Goal: Book appointment/travel/reservation

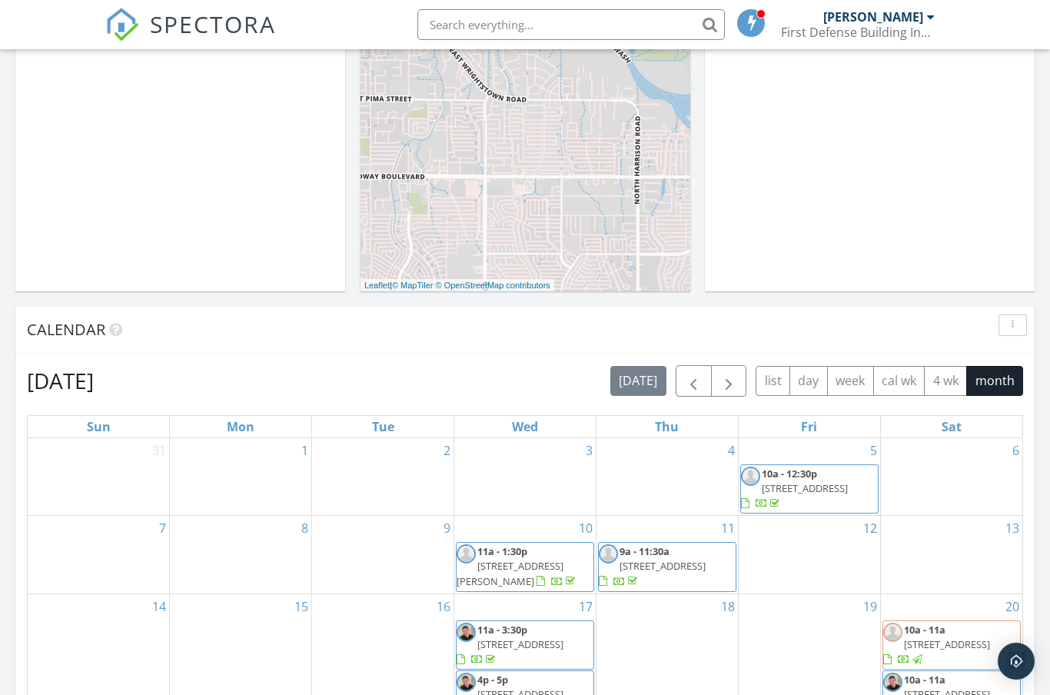
click at [733, 379] on span "button" at bounding box center [729, 381] width 18 height 18
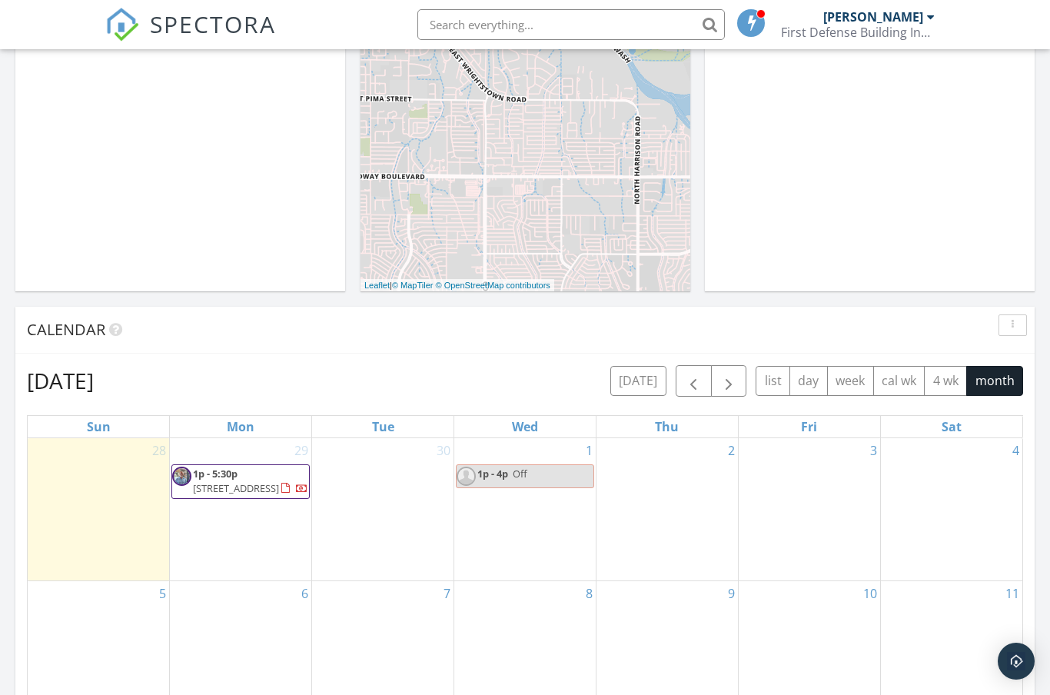
click at [214, 534] on div "29 1p - 5:30p [STREET_ADDRESS]" at bounding box center [240, 509] width 141 height 142
click at [239, 398] on link "Event" at bounding box center [238, 398] width 79 height 25
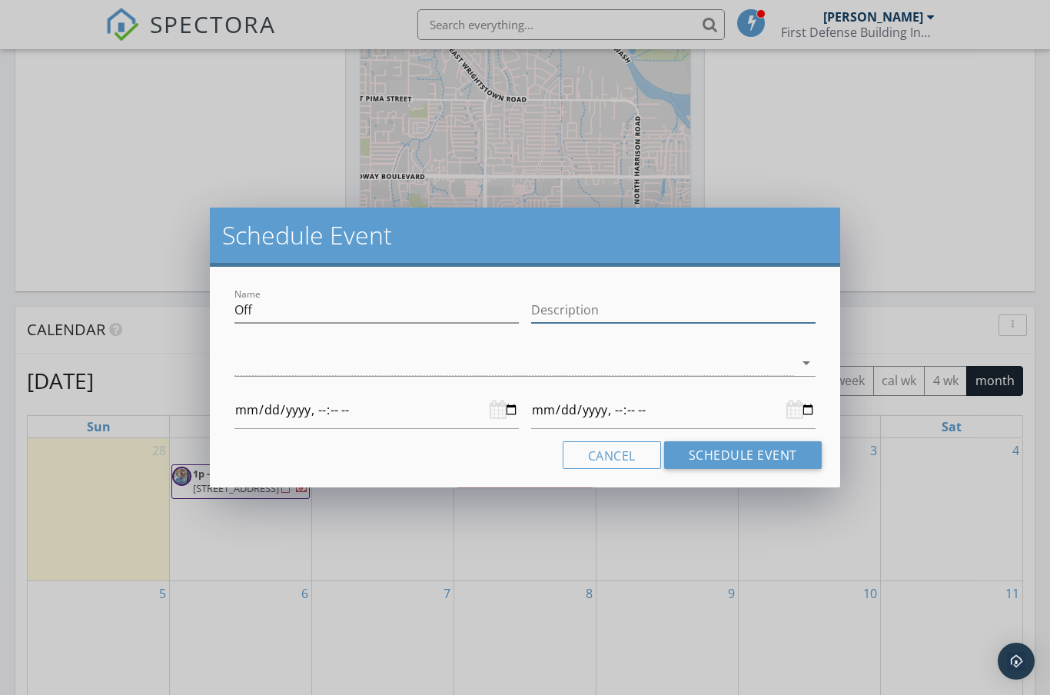
click at [560, 310] on input "Description" at bounding box center [673, 310] width 284 height 25
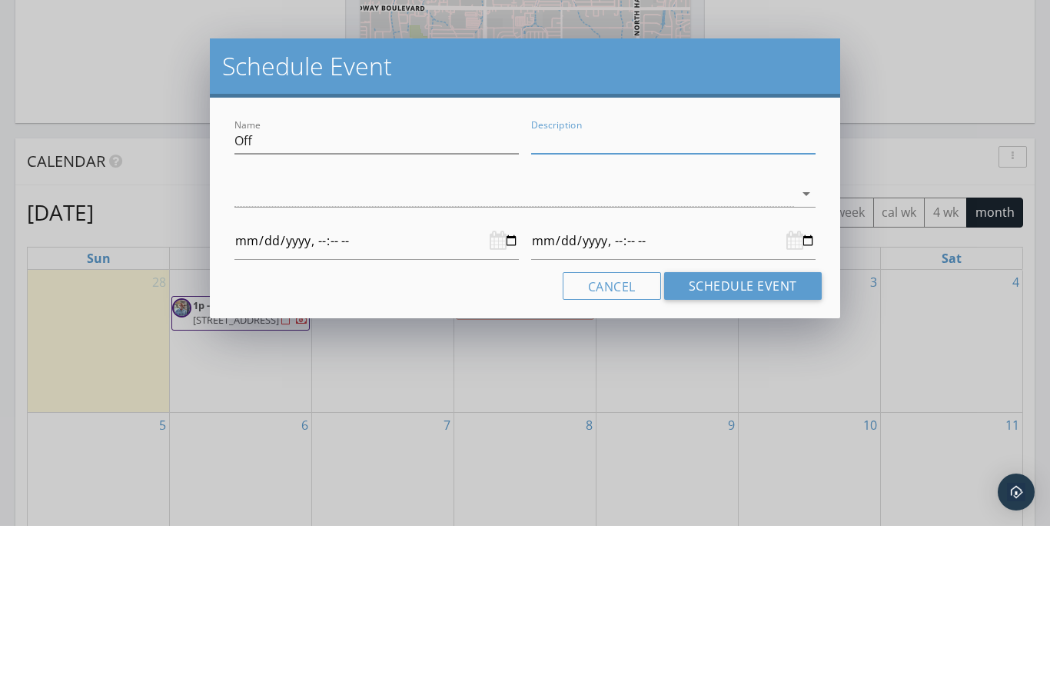
click at [806, 354] on icon "arrow_drop_down" at bounding box center [806, 363] width 18 height 18
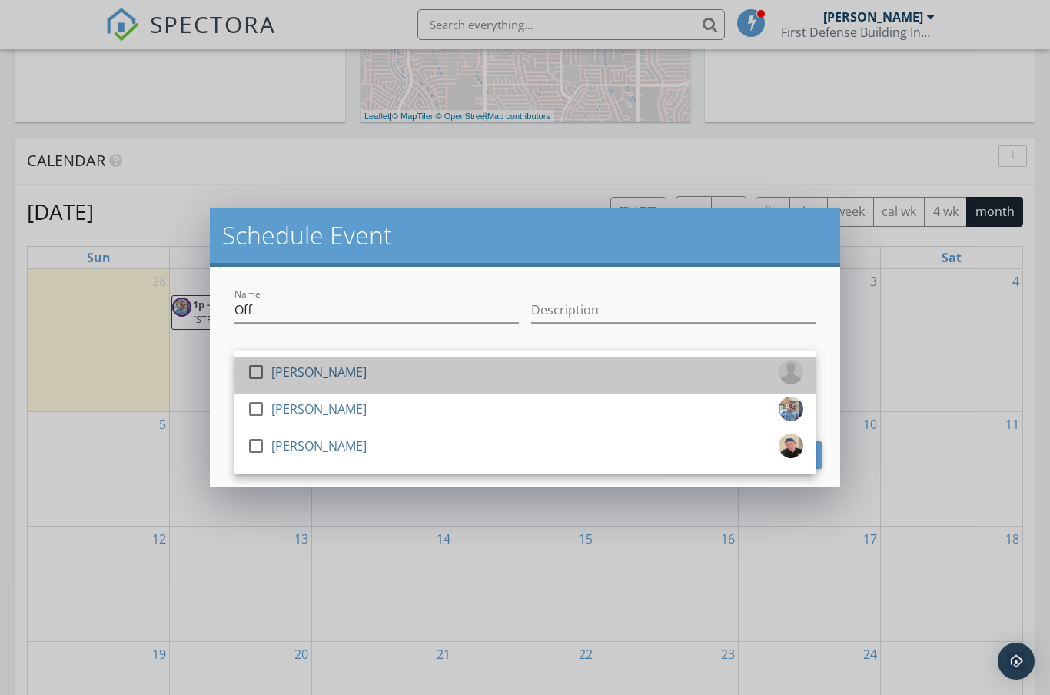
click at [336, 371] on div "[PERSON_NAME]" at bounding box center [318, 372] width 95 height 25
type input "[DATE]T00:00"
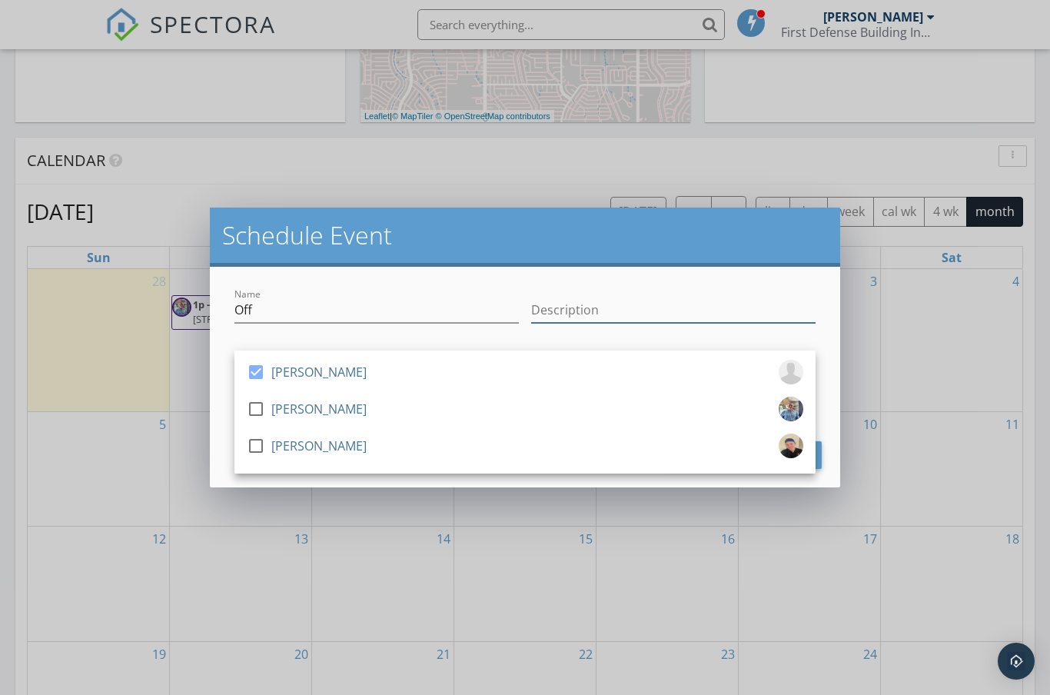
click at [625, 314] on input "Description" at bounding box center [673, 310] width 284 height 25
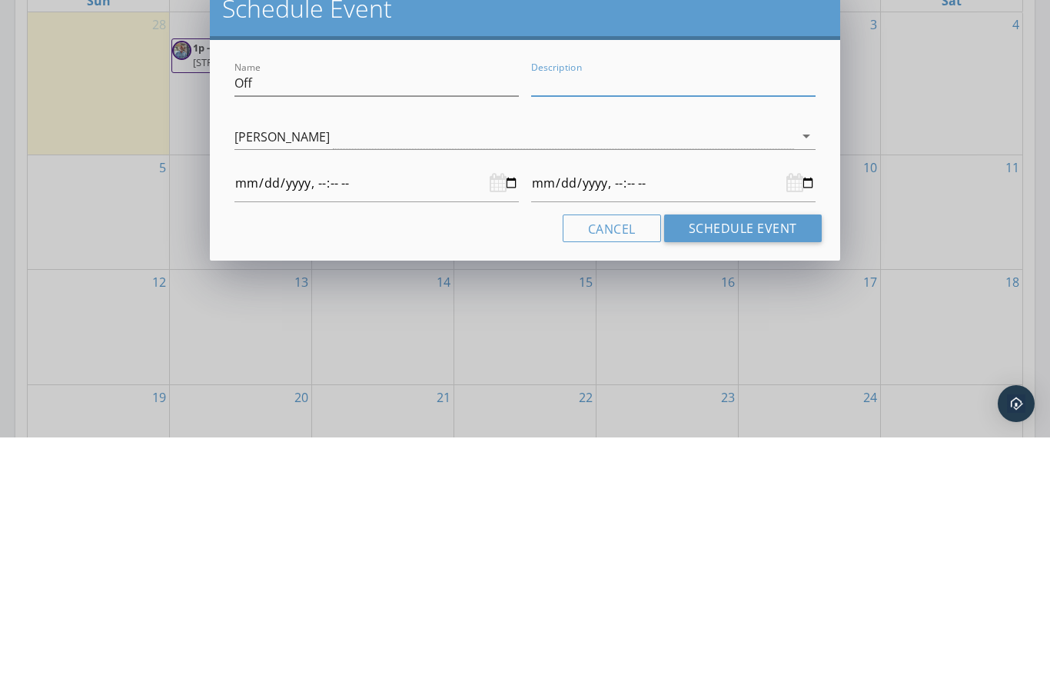
click at [498, 422] on div at bounding box center [376, 441] width 284 height 38
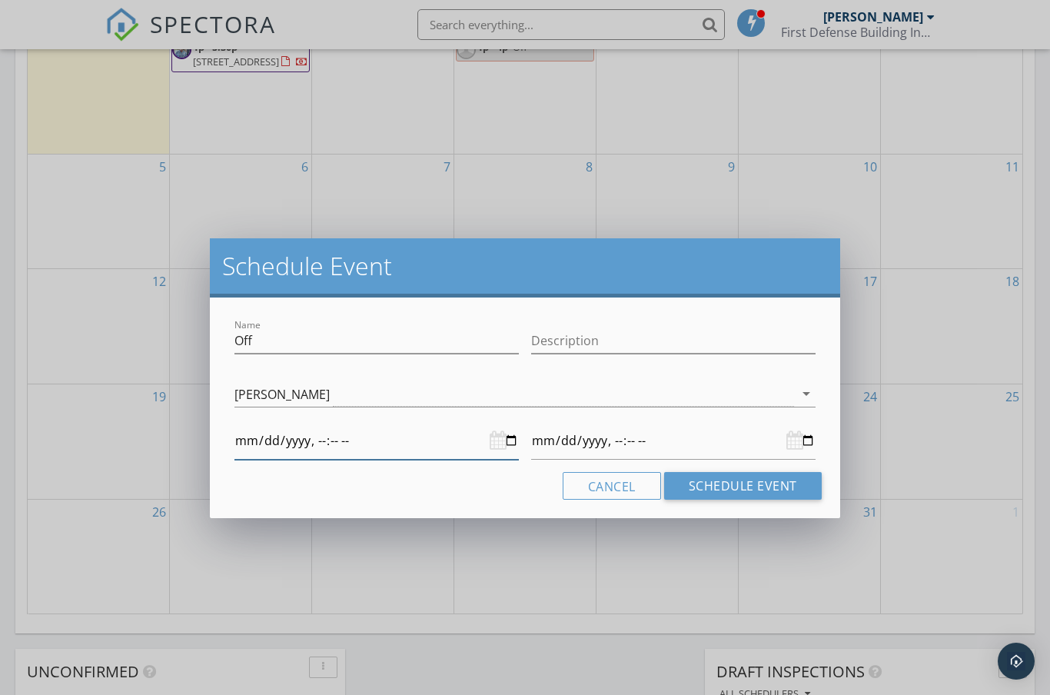
click at [429, 444] on input "datetime-local" at bounding box center [376, 441] width 284 height 38
type input "[DATE]T15:00"
type input "[DATE]T20:00"
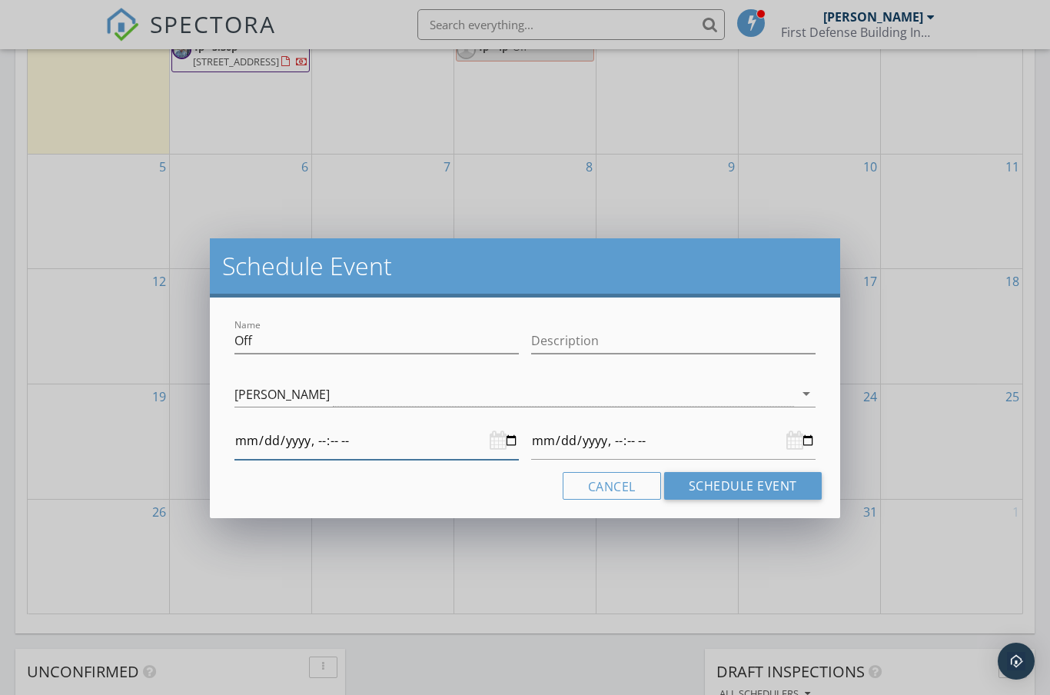
type input "[DATE]T08:00"
click at [713, 435] on input "datetime-local" at bounding box center [673, 441] width 284 height 38
type input "[DATE]T08:00"
type input "[DATE]T12:00"
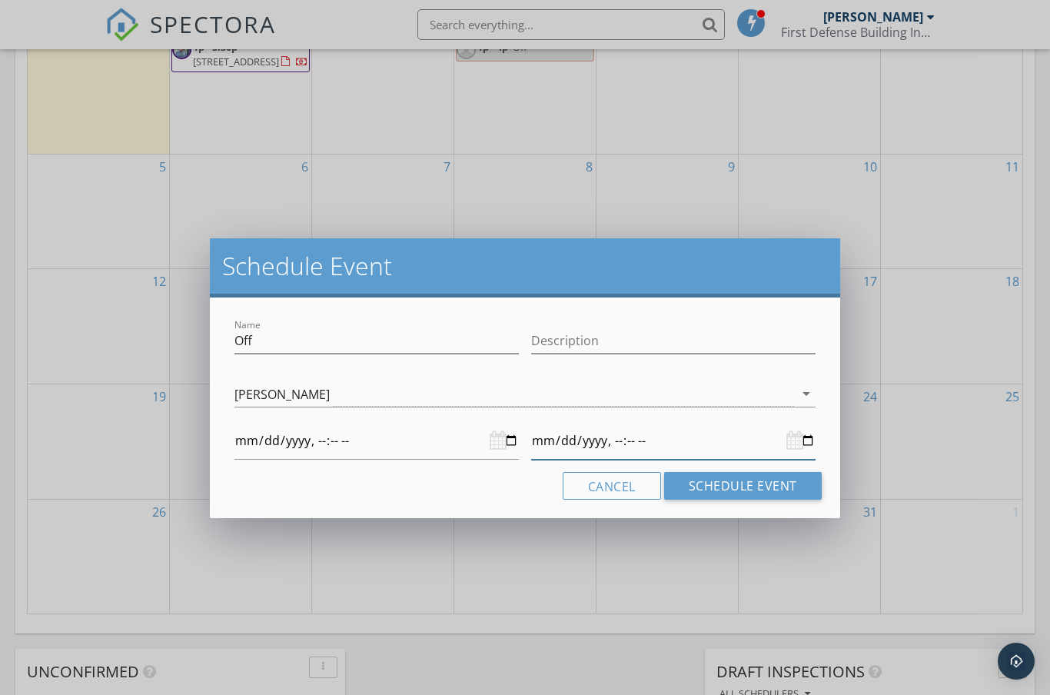
type input "[DATE]T08:00"
type input "[DATE]T11:00"
type input "[DATE]T08:00"
type input "[DATE]T11:00"
click at [756, 487] on button "Schedule Event" at bounding box center [743, 486] width 158 height 28
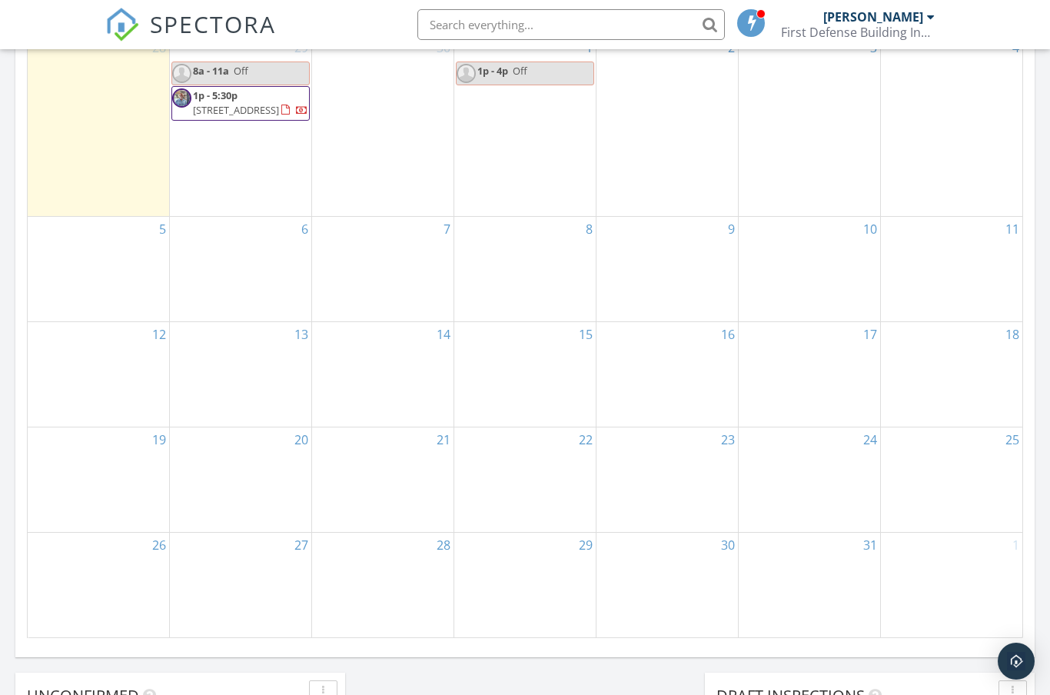
scroll to position [876, 0]
